Goal: Task Accomplishment & Management: Use online tool/utility

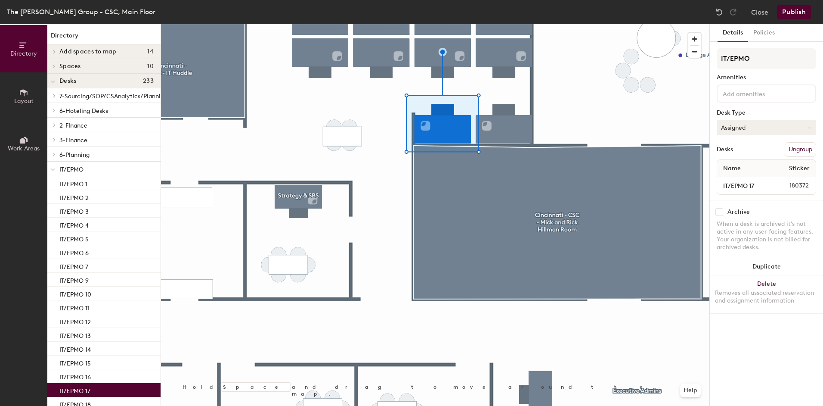
click at [735, 127] on button "Assigned" at bounding box center [766, 128] width 99 height 16
click at [731, 180] on div "Hoteled" at bounding box center [760, 180] width 86 height 13
click at [736, 129] on button "Hoteled" at bounding box center [766, 128] width 99 height 16
click at [740, 153] on div "Assigned" at bounding box center [760, 154] width 86 height 13
click at [765, 35] on button "Policies" at bounding box center [764, 33] width 32 height 18
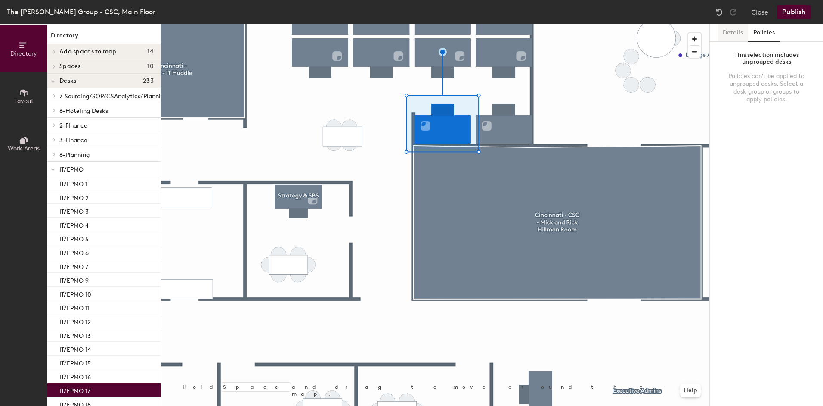
click at [738, 35] on button "Details" at bounding box center [733, 33] width 31 height 18
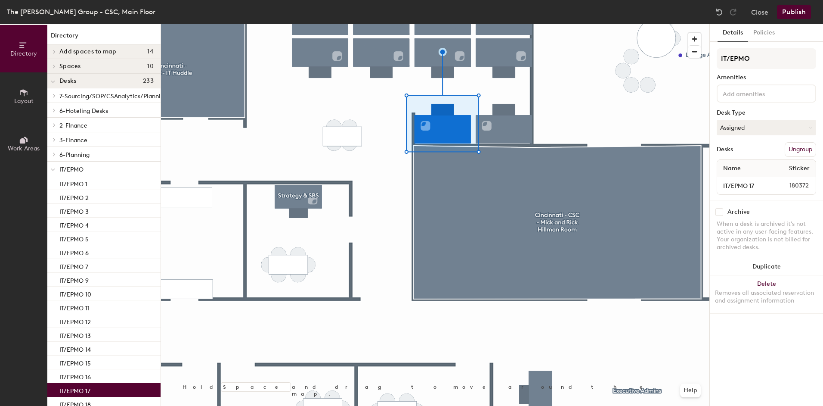
click at [682, 24] on div at bounding box center [435, 24] width 549 height 0
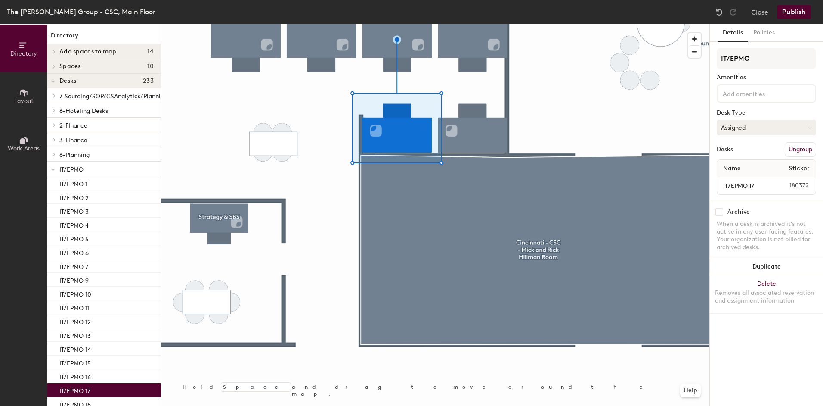
click at [773, 126] on button "Assigned" at bounding box center [766, 128] width 99 height 16
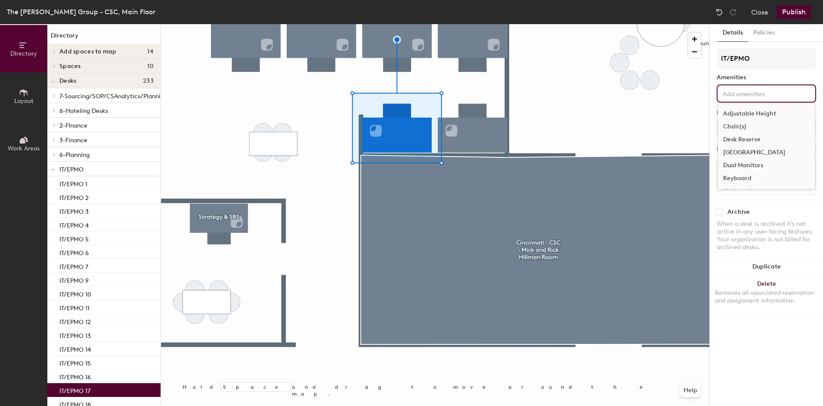
click at [774, 90] on input at bounding box center [760, 93] width 78 height 10
click at [763, 15] on button "Close" at bounding box center [759, 12] width 17 height 14
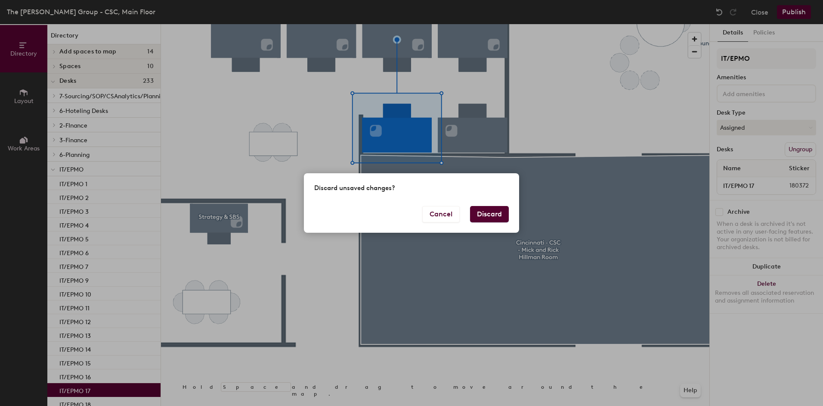
click at [483, 211] on button "Discard" at bounding box center [489, 214] width 39 height 16
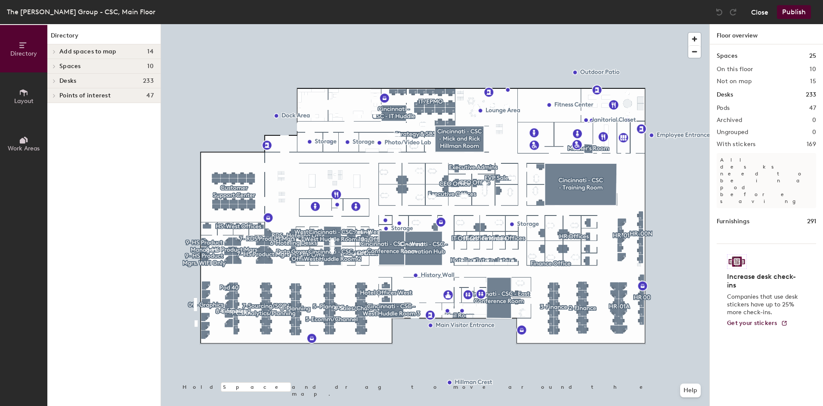
click at [758, 12] on button "Close" at bounding box center [759, 12] width 17 height 14
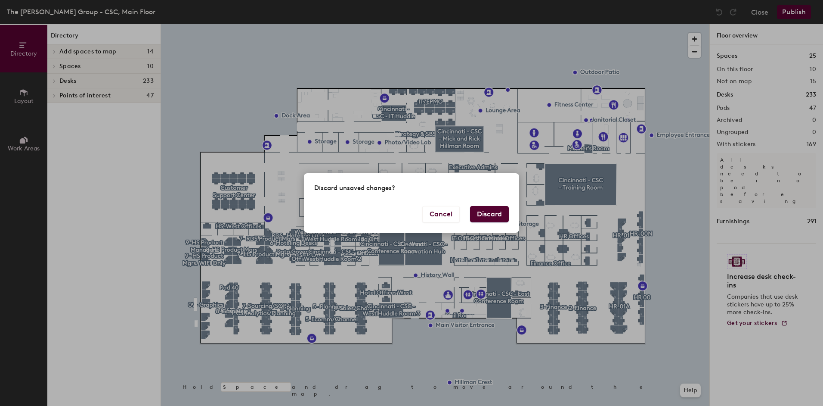
click at [482, 213] on button "Discard" at bounding box center [489, 214] width 39 height 16
